Goal: Task Accomplishment & Management: Use online tool/utility

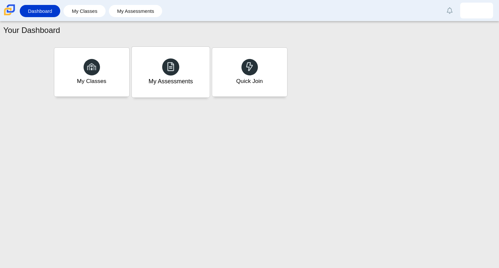
click at [192, 66] on div "My Assessments" at bounding box center [170, 72] width 78 height 51
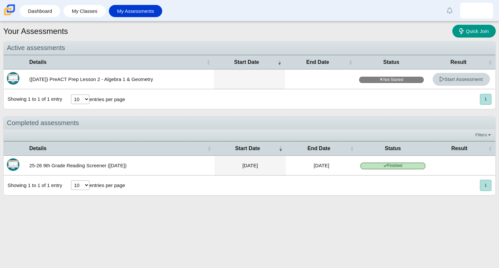
click at [460, 82] on link "Start Assessment" at bounding box center [460, 79] width 57 height 13
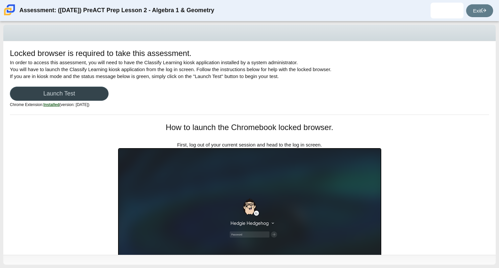
click at [81, 92] on link "Launch Test" at bounding box center [59, 93] width 99 height 14
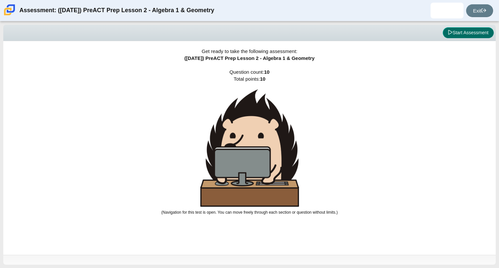
click at [458, 32] on button "Start Assessment" at bounding box center [467, 32] width 51 height 11
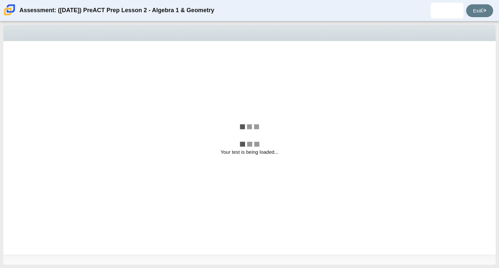
select select "bbf5d072-3e0b-44c4-9a12-6e7c9033f65b"
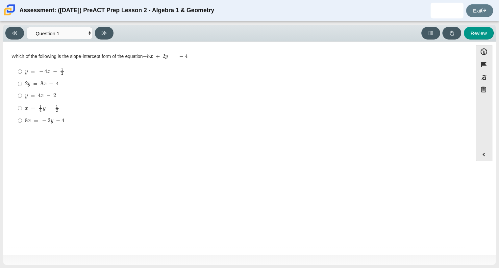
click at [117, 80] on label "2 y = 8 x − 4 2 y = 8 x − 4" at bounding box center [238, 84] width 450 height 12
click at [22, 80] on input "2 y = 8 x − 4 2 y = 8 x − 4" at bounding box center [20, 84] width 4 height 12
radio input "true"
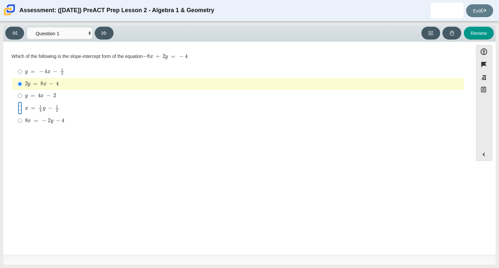
click at [19, 103] on input "x = 1 4 y − 1 2 x = 1 4 y − 1 2" at bounding box center [20, 108] width 4 height 13
radio input "true"
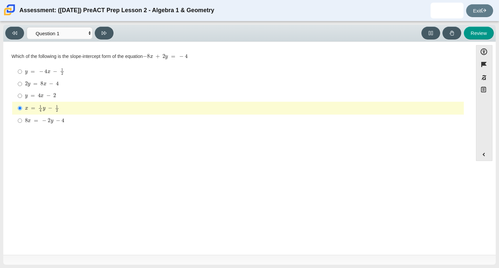
click at [9, 94] on div "Question Which of the following is the slope-intercept form of the equation − 8…" at bounding box center [238, 92] width 463 height 80
click at [66, 95] on div "y = 4 x − 2" at bounding box center [243, 95] width 436 height 7
click at [22, 95] on input "y = 4 x − 2 y = 4 x − 2" at bounding box center [20, 96] width 4 height 12
radio input "true"
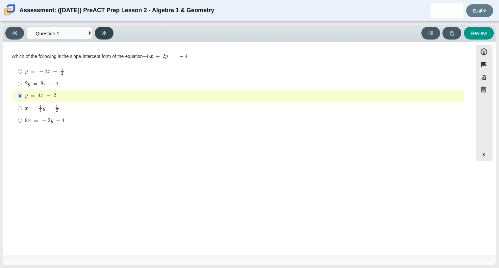
click at [103, 33] on icon at bounding box center [104, 33] width 5 height 5
select select "ed62e223-81bd-4cbf-ab48-ab975844bd1f"
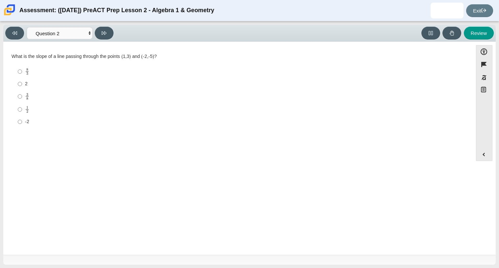
click at [57, 178] on div "Question What is the slope of a line passing through the points (1,3) and (-2,-…" at bounding box center [238, 149] width 463 height 205
click at [19, 96] on input "3 8 3 eighths" at bounding box center [20, 96] width 4 height 13
radio input "true"
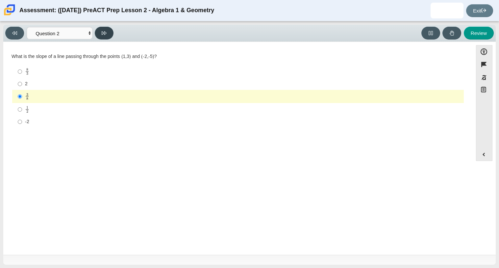
click at [108, 31] on button at bounding box center [104, 33] width 19 height 13
select select "97f4f5fa-a52e-4fed-af51-565bfcdf47cb"
